Goal: Transaction & Acquisition: Purchase product/service

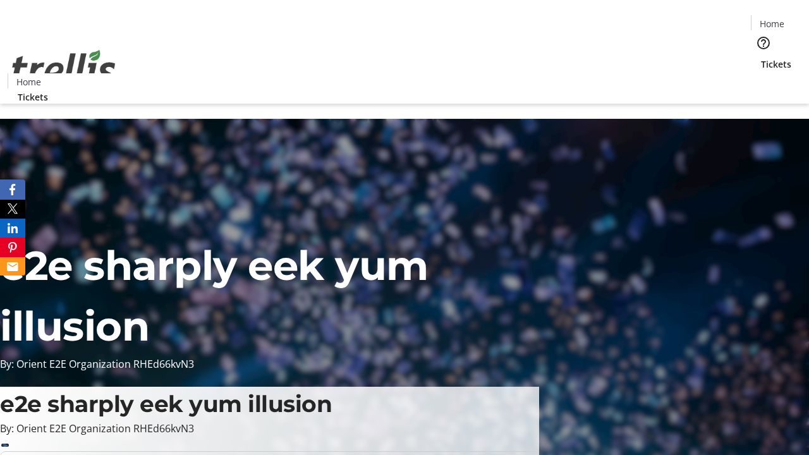
click at [761, 58] on span "Tickets" at bounding box center [776, 64] width 30 height 13
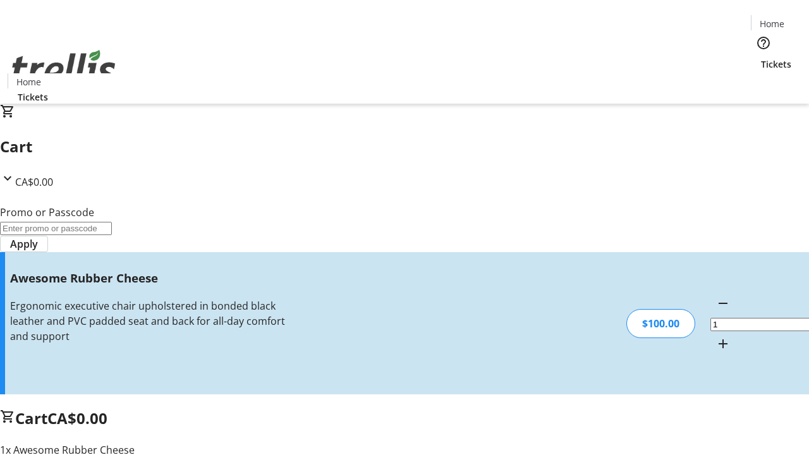
type input "FREE"
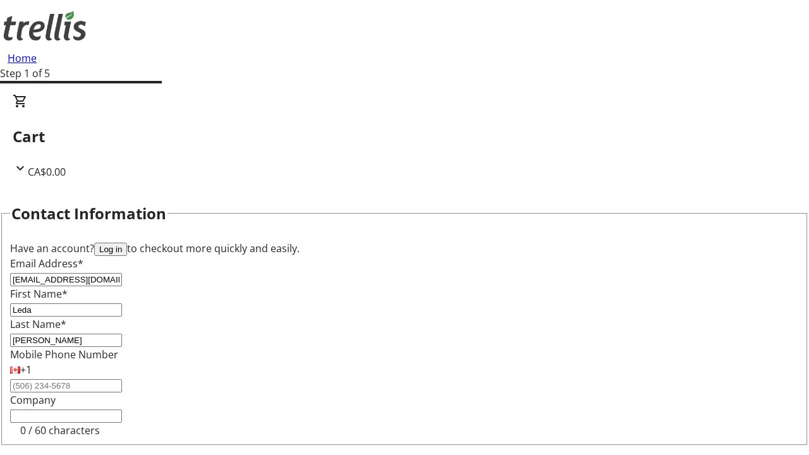
type input "[PERSON_NAME]"
